Goal: Information Seeking & Learning: Learn about a topic

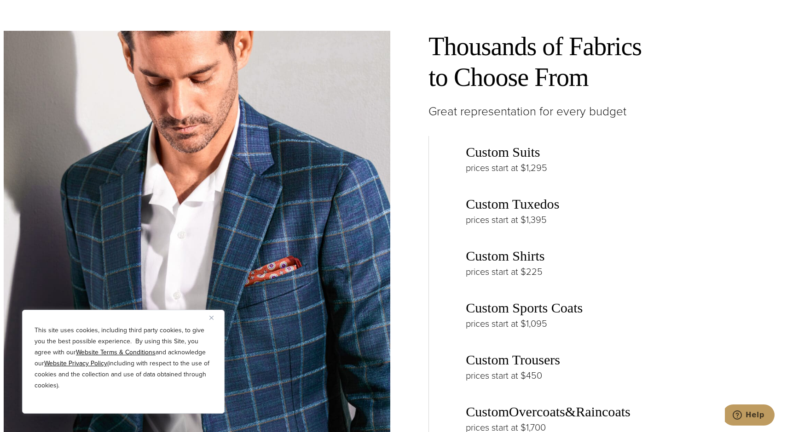
scroll to position [1380, 0]
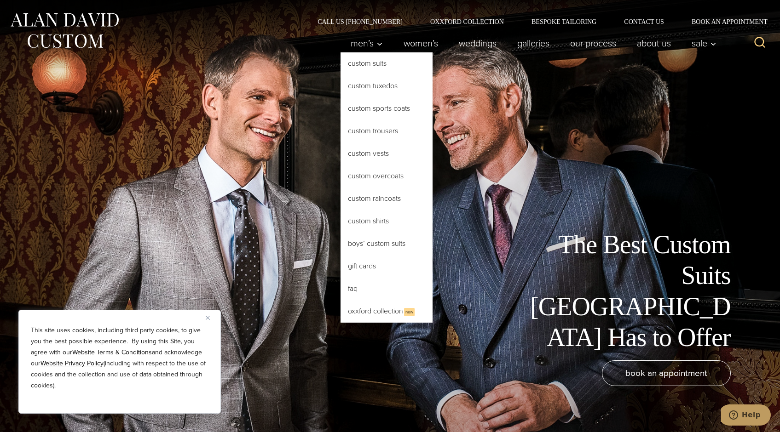
click at [373, 63] on link "Custom Suits" at bounding box center [386, 63] width 92 height 22
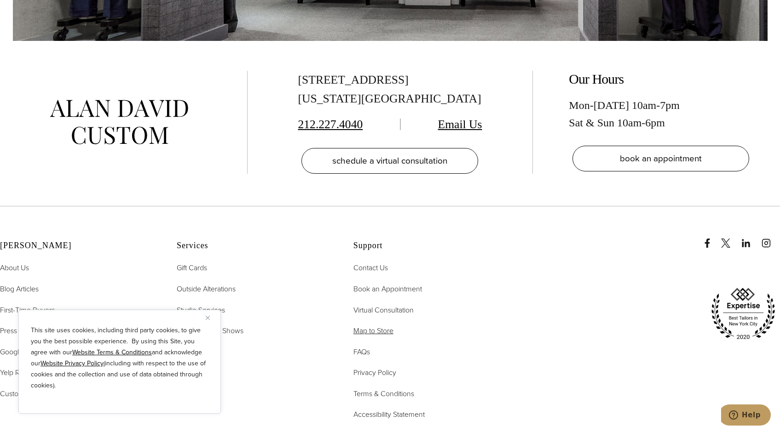
scroll to position [5889, 0]
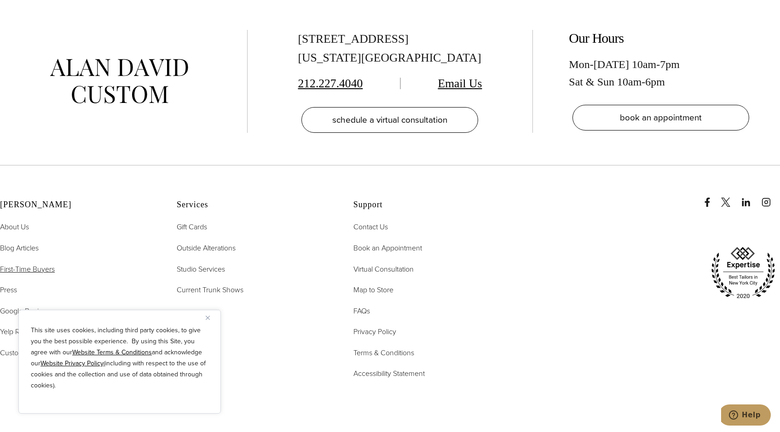
click at [38, 264] on span "First-Time Buyers" at bounding box center [27, 269] width 55 height 11
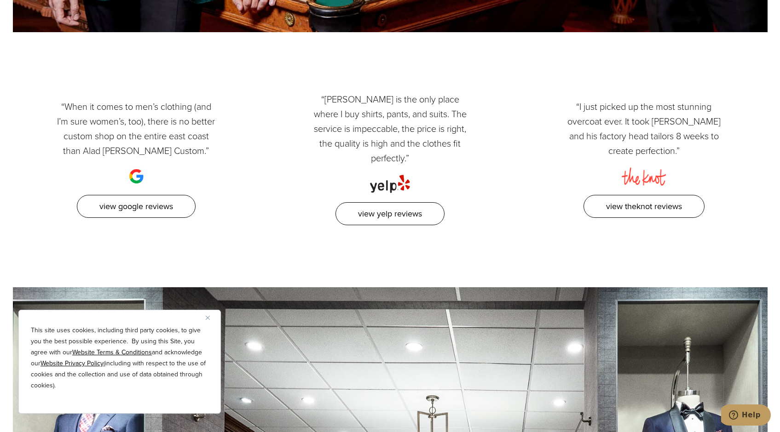
scroll to position [1472, 0]
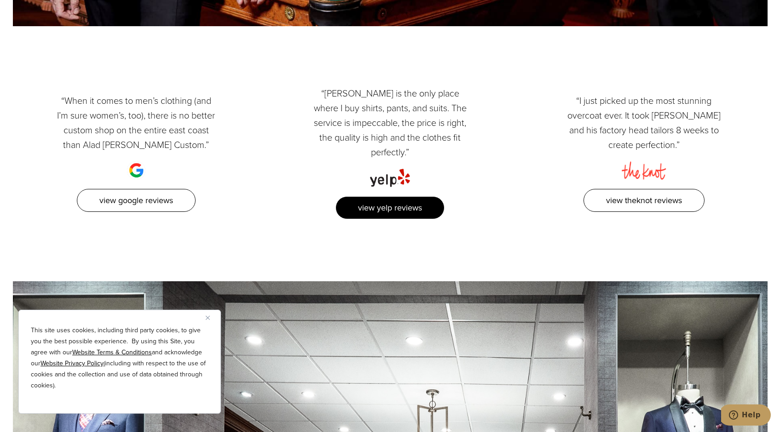
click at [388, 196] on link "View Yelp Reviews" at bounding box center [389, 207] width 109 height 23
